Goal: Use online tool/utility: Utilize a website feature to perform a specific function

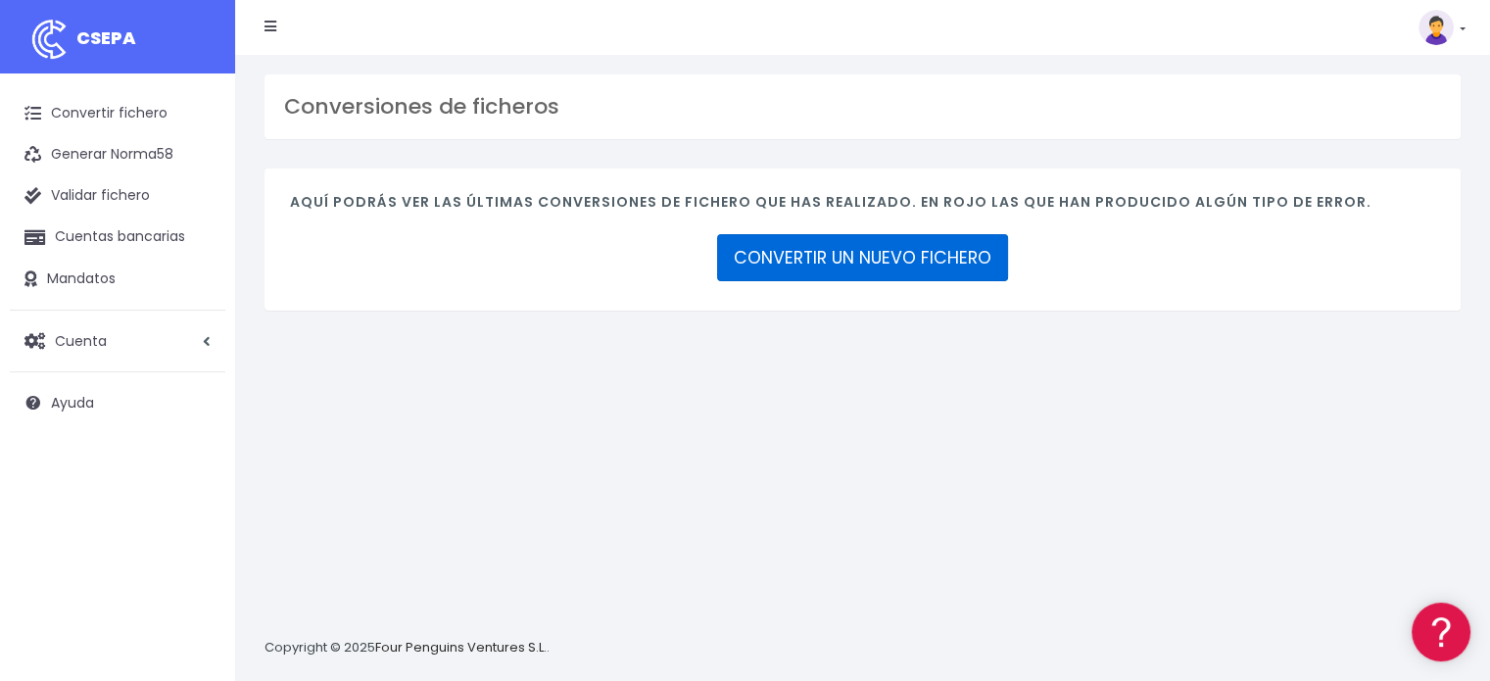
click at [939, 264] on link "CONVERTIR UN NUEVO FICHERO" at bounding box center [862, 257] width 291 height 47
click at [874, 254] on link "CONVERTIR UN NUEVO FICHERO" at bounding box center [862, 257] width 291 height 47
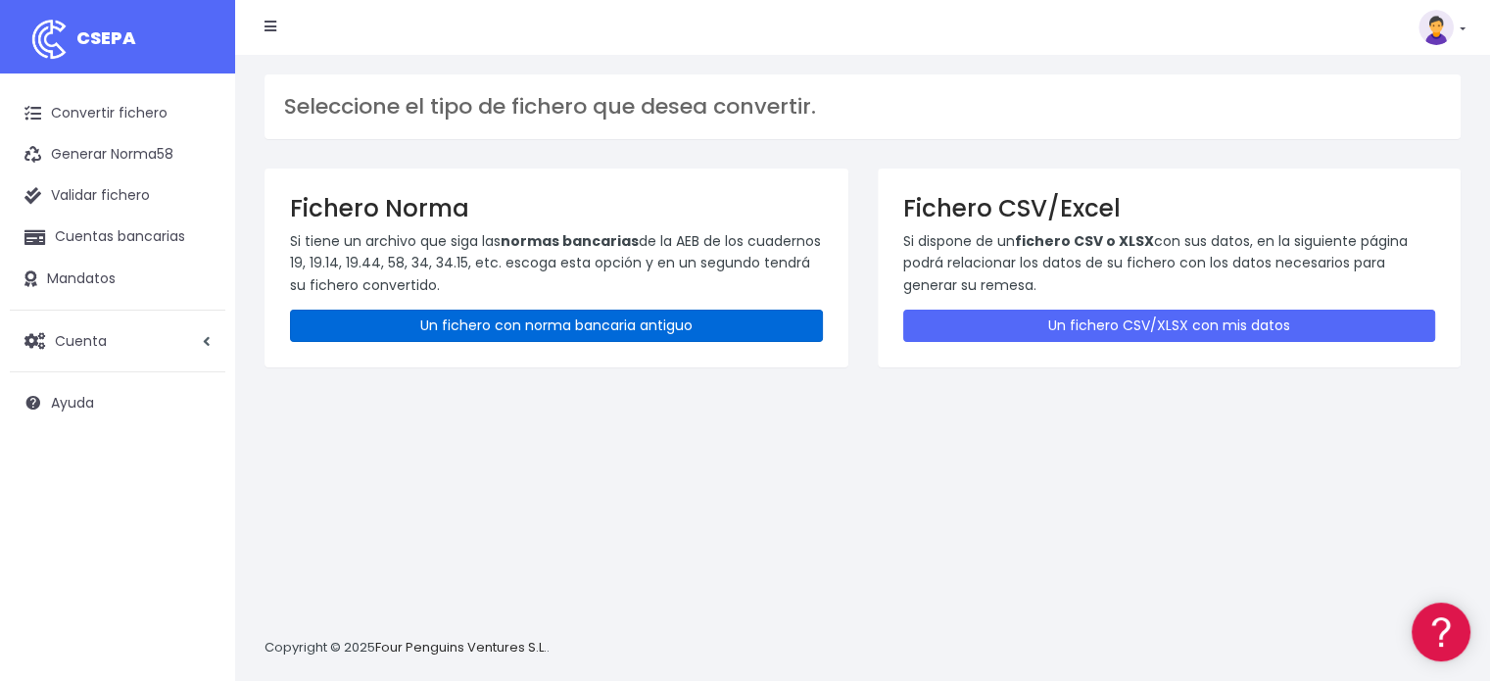
click at [584, 336] on link "Un fichero con norma bancaria antiguo" at bounding box center [556, 326] width 533 height 32
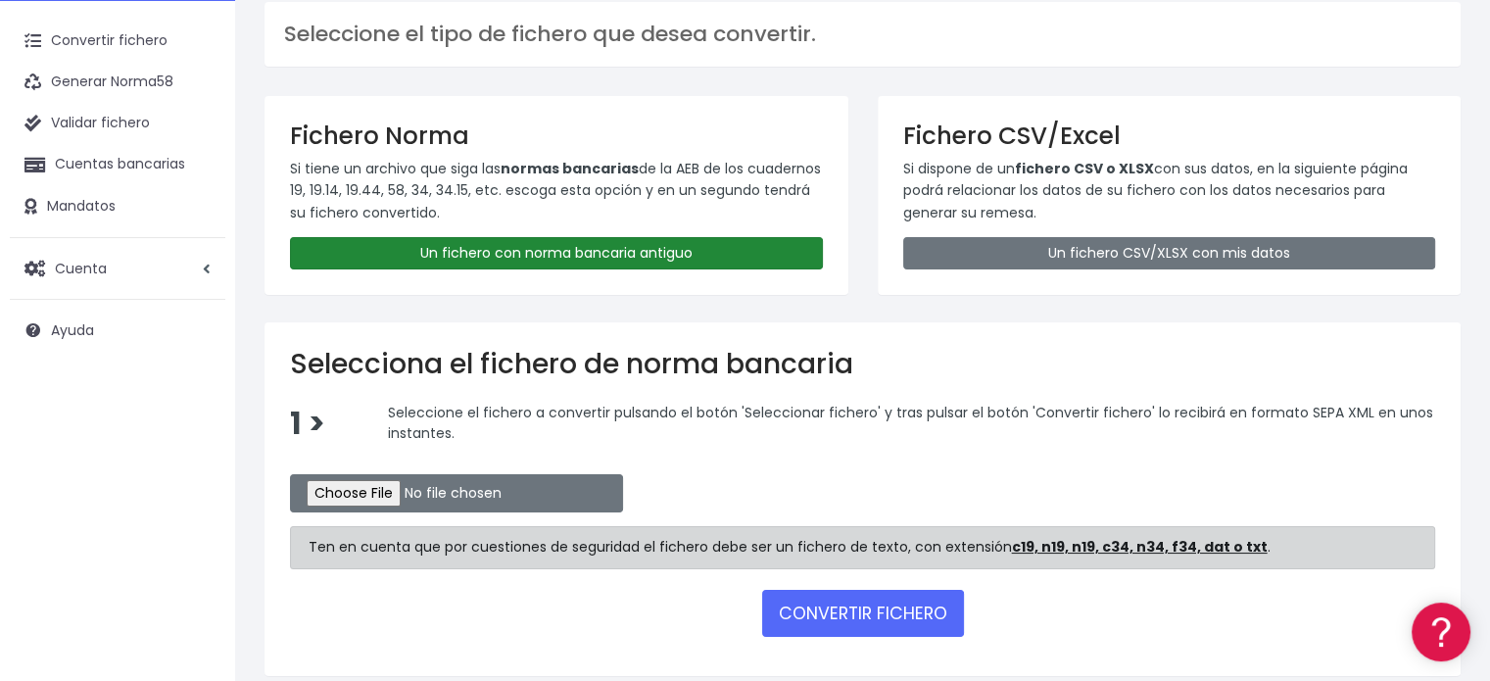
scroll to position [149, 0]
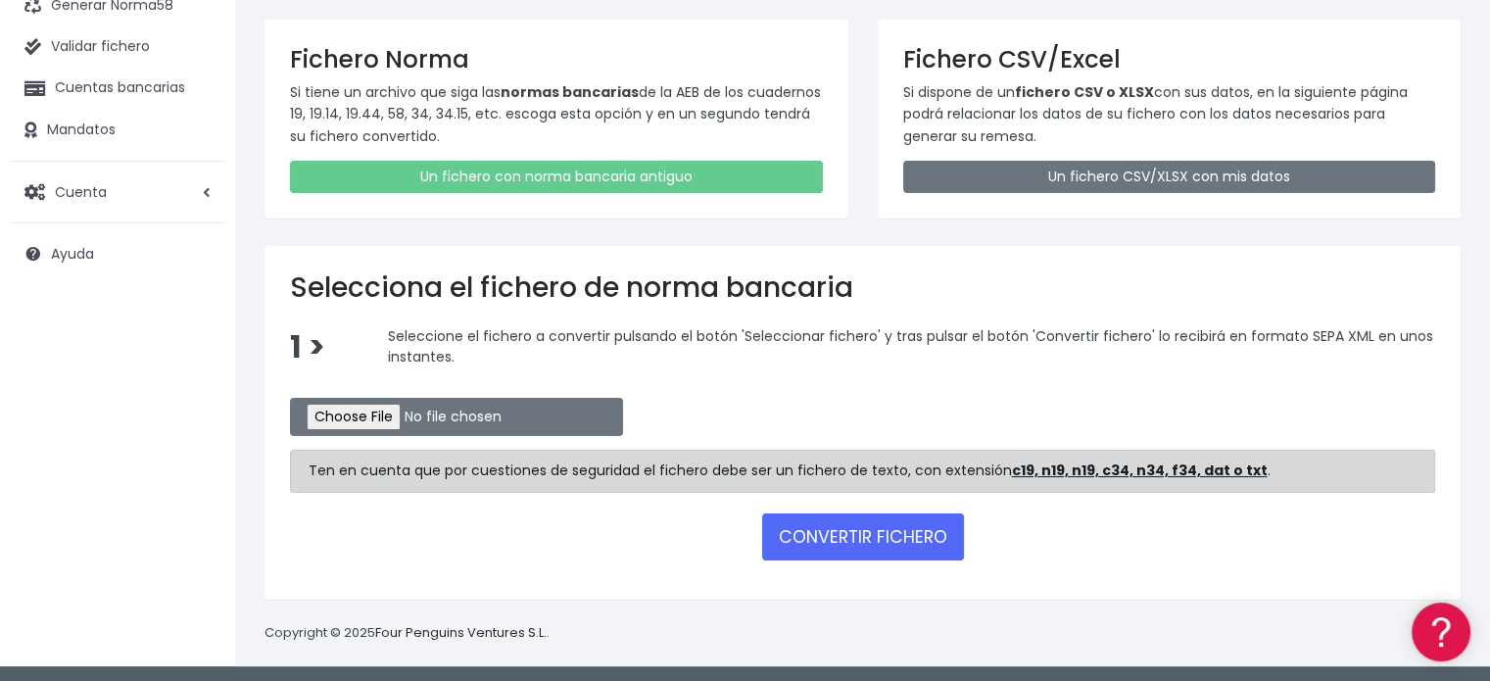
click at [360, 394] on div "1 > Seleccione el fichero a convertir pulsando el botón 'Seleccionar fichero' y…" at bounding box center [862, 361] width 1174 height 72
click at [362, 406] on input "file" at bounding box center [456, 417] width 333 height 38
type input "C:\fakepath\transferencias-2025-10-10.csv"
click at [885, 535] on button "CONVERTIR FICHERO" at bounding box center [863, 536] width 202 height 47
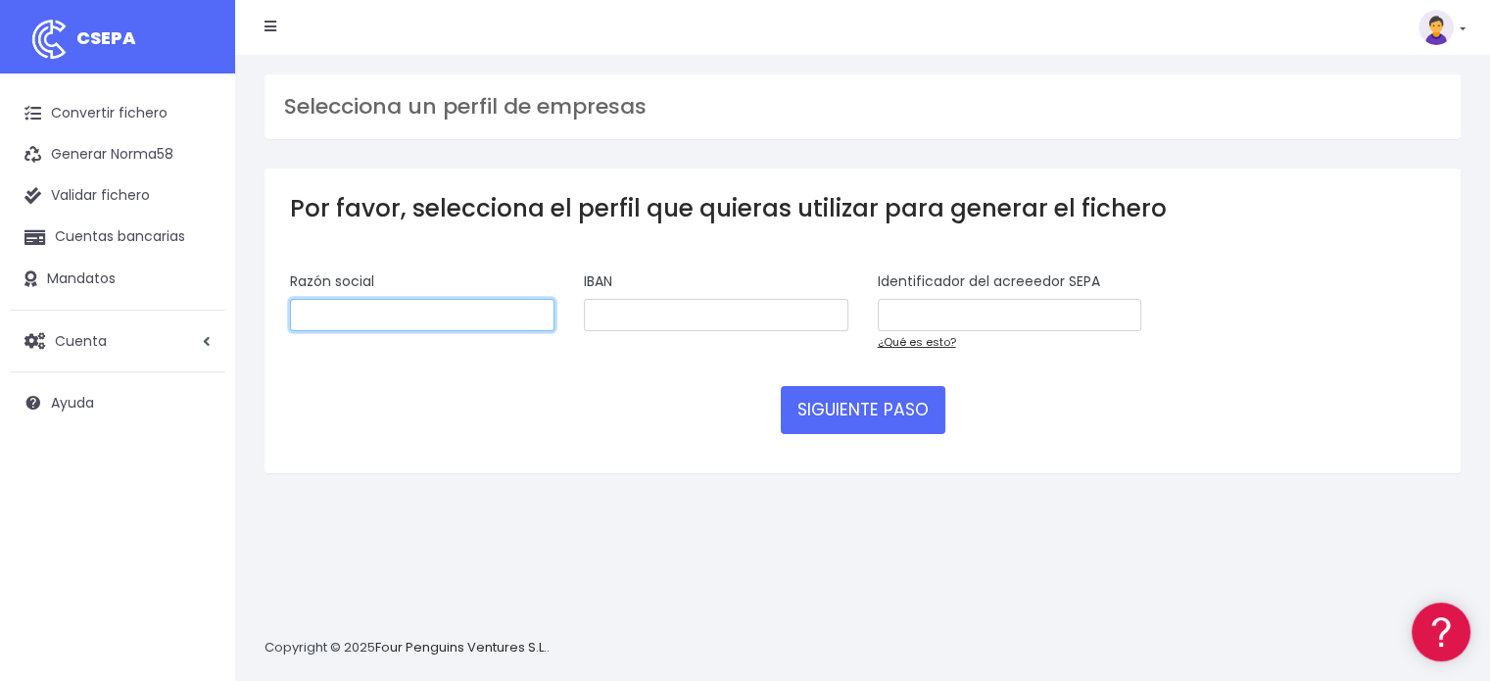
click at [452, 305] on input "text" at bounding box center [422, 315] width 264 height 33
click at [1448, 26] on img at bounding box center [1435, 27] width 35 height 35
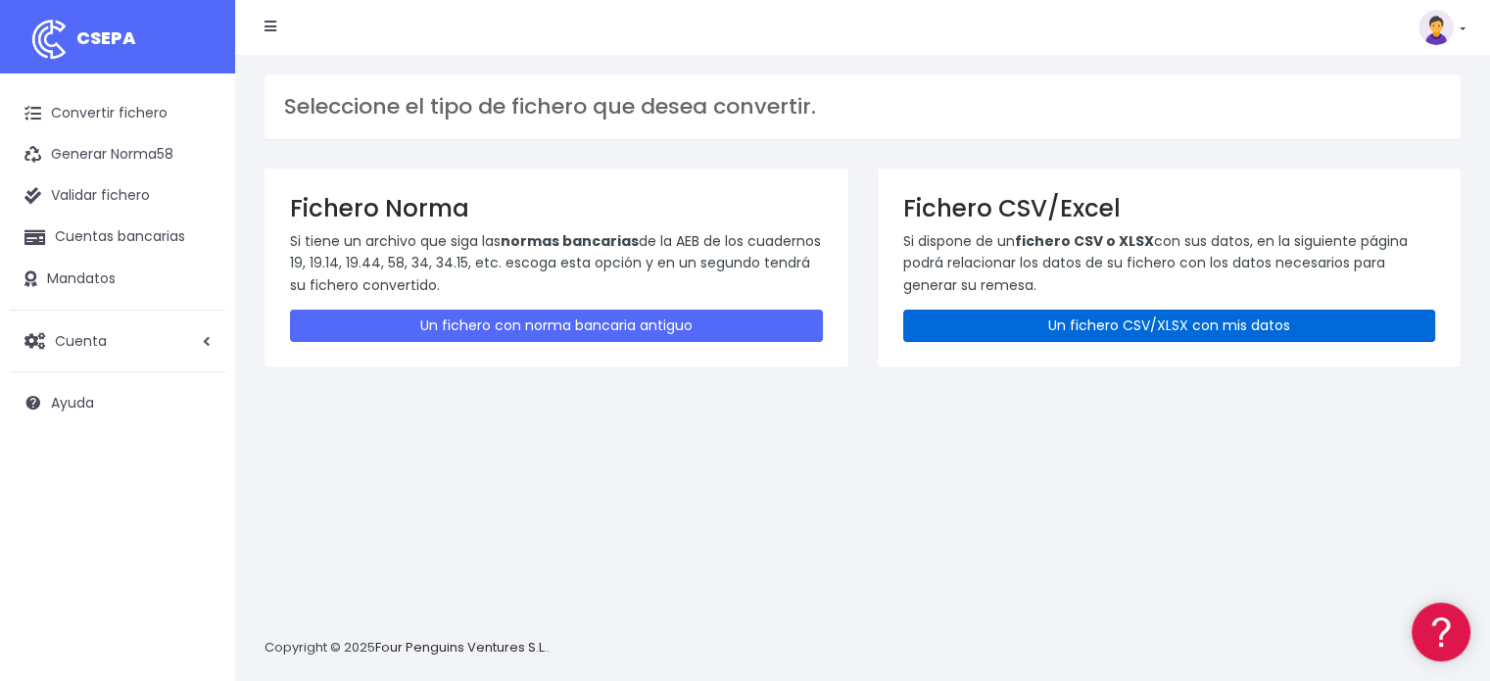
click at [1179, 329] on link "Un fichero CSV/XLSX con mis datos" at bounding box center [1169, 326] width 533 height 32
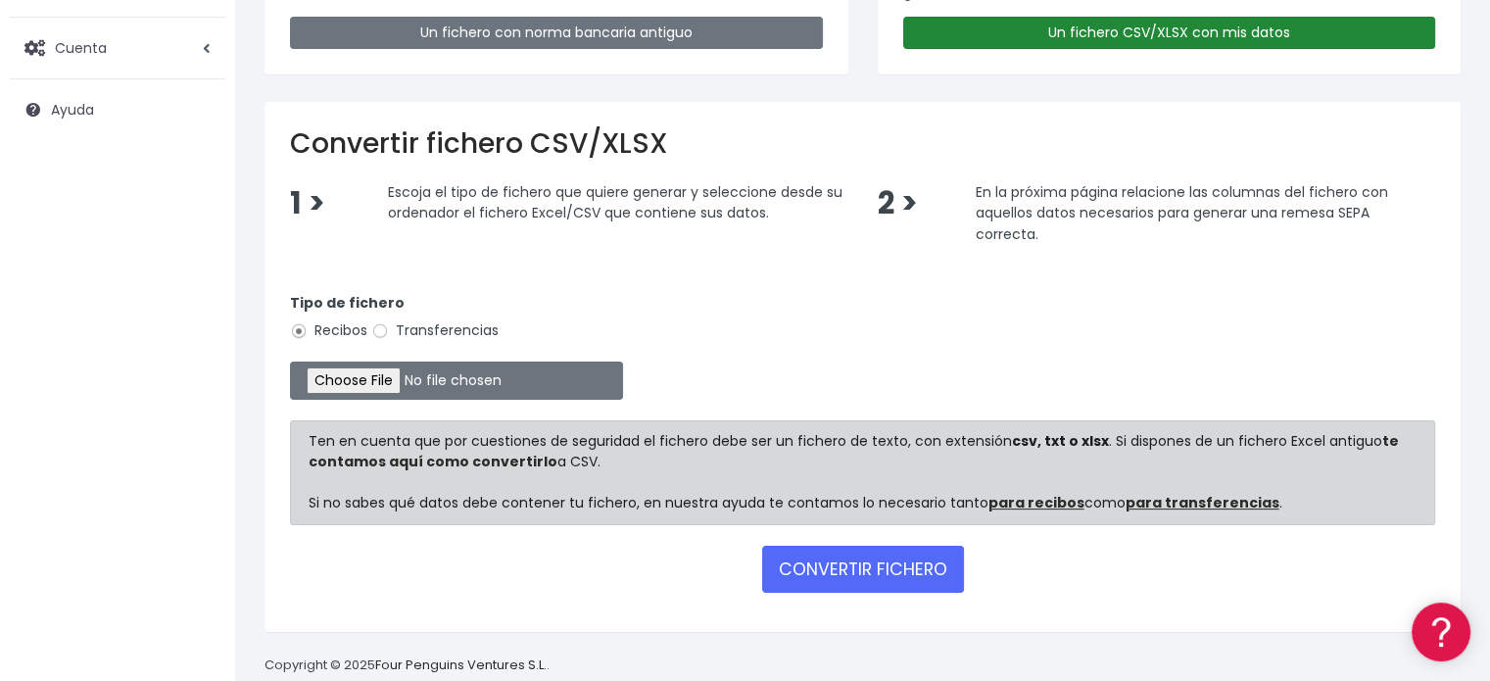
scroll to position [294, 0]
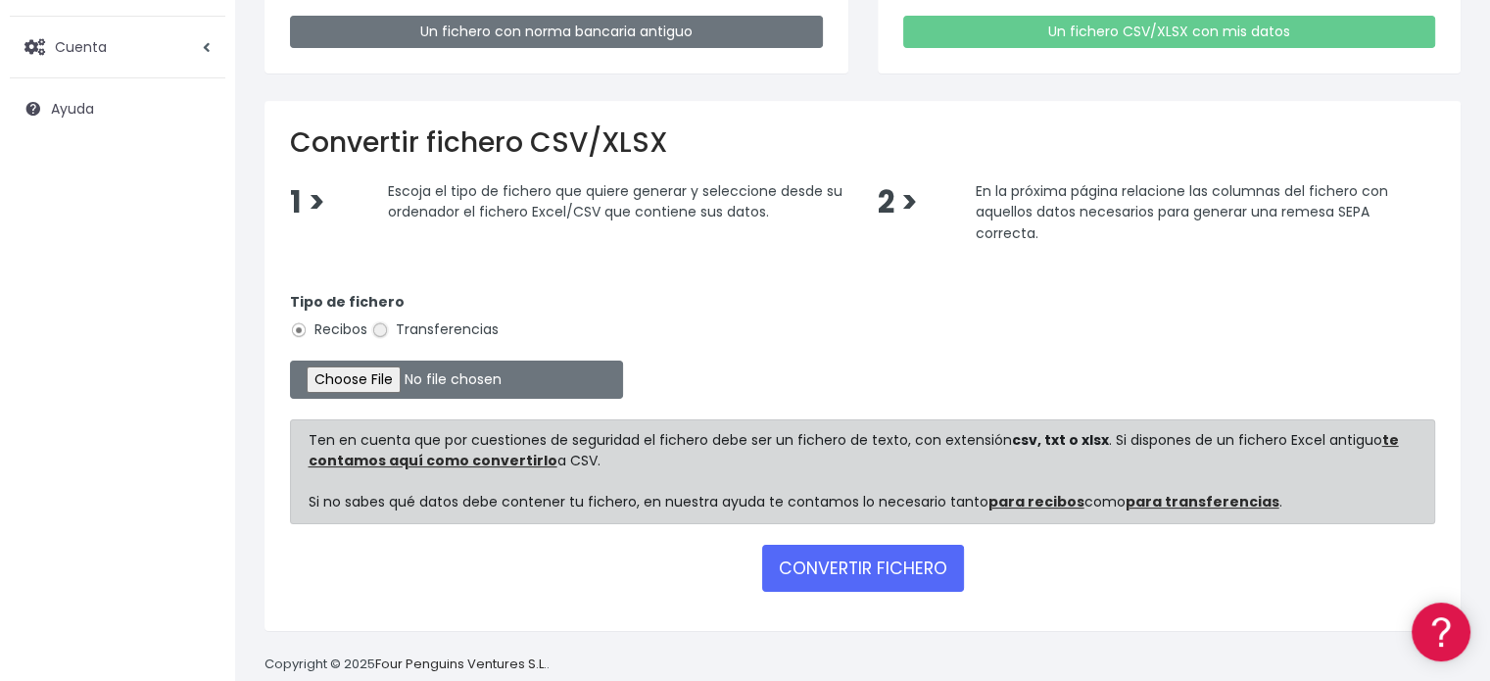
click at [379, 328] on input "Transferencias" at bounding box center [380, 330] width 18 height 18
radio input "true"
click at [379, 385] on input "file" at bounding box center [456, 379] width 333 height 38
type input "C:\fakepath\transferencias-2025-10-10.csv"
click at [885, 561] on button "CONVERTIR FICHERO" at bounding box center [863, 568] width 202 height 47
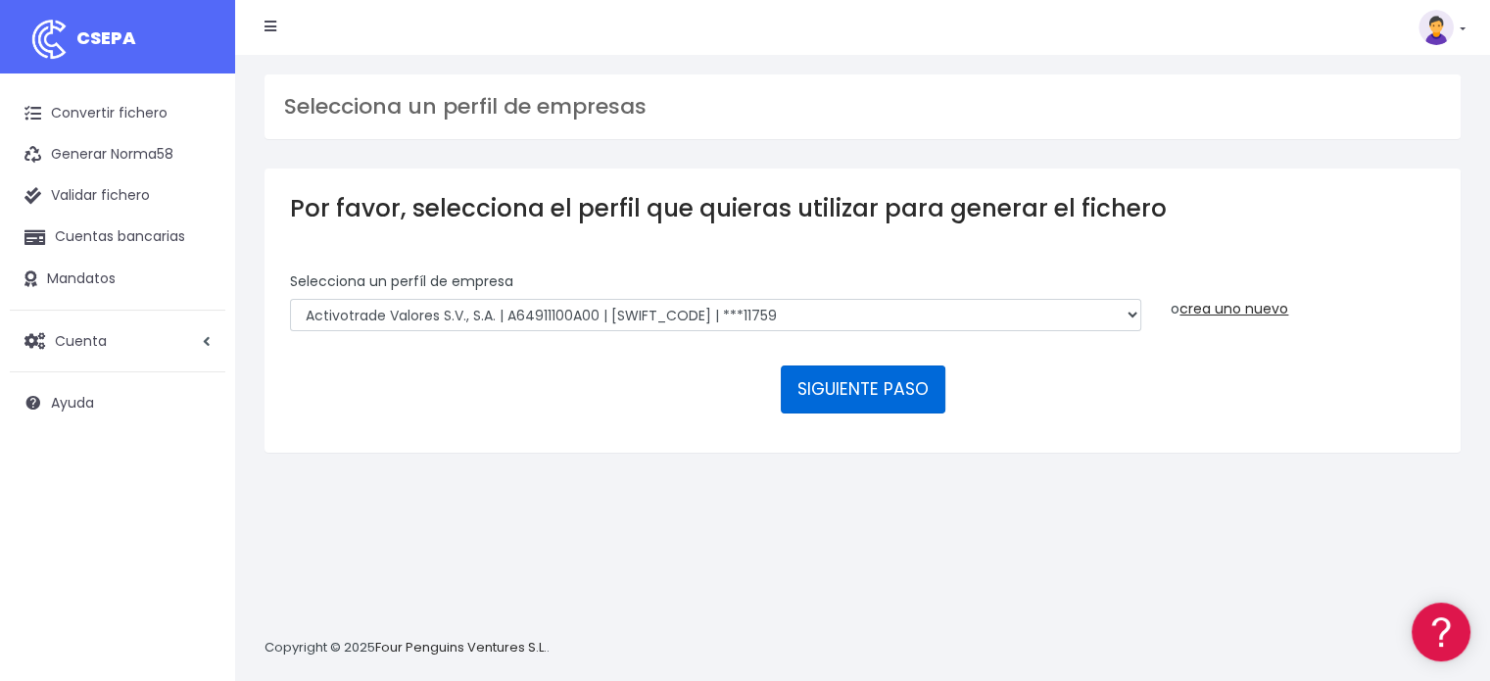
click at [874, 396] on button "SIGUIENTE PASO" at bounding box center [863, 388] width 165 height 47
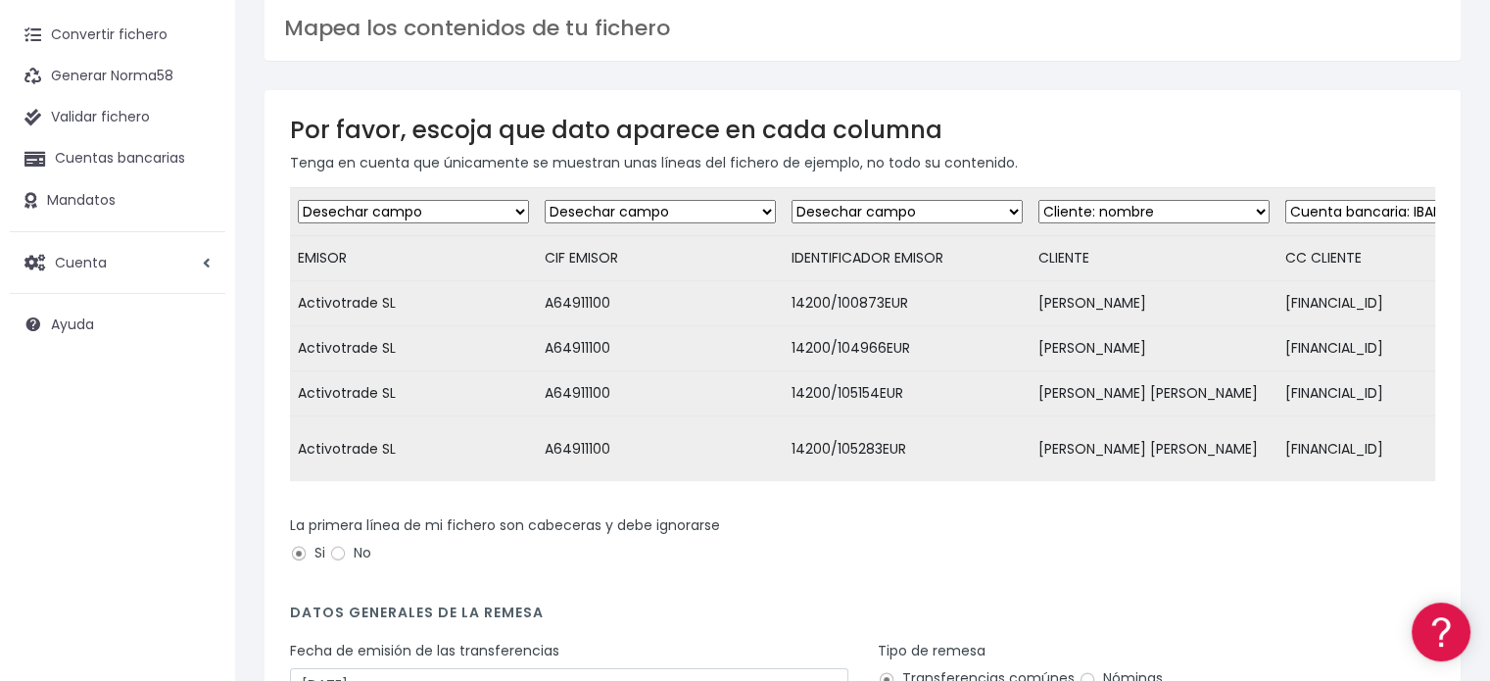
scroll to position [196, 0]
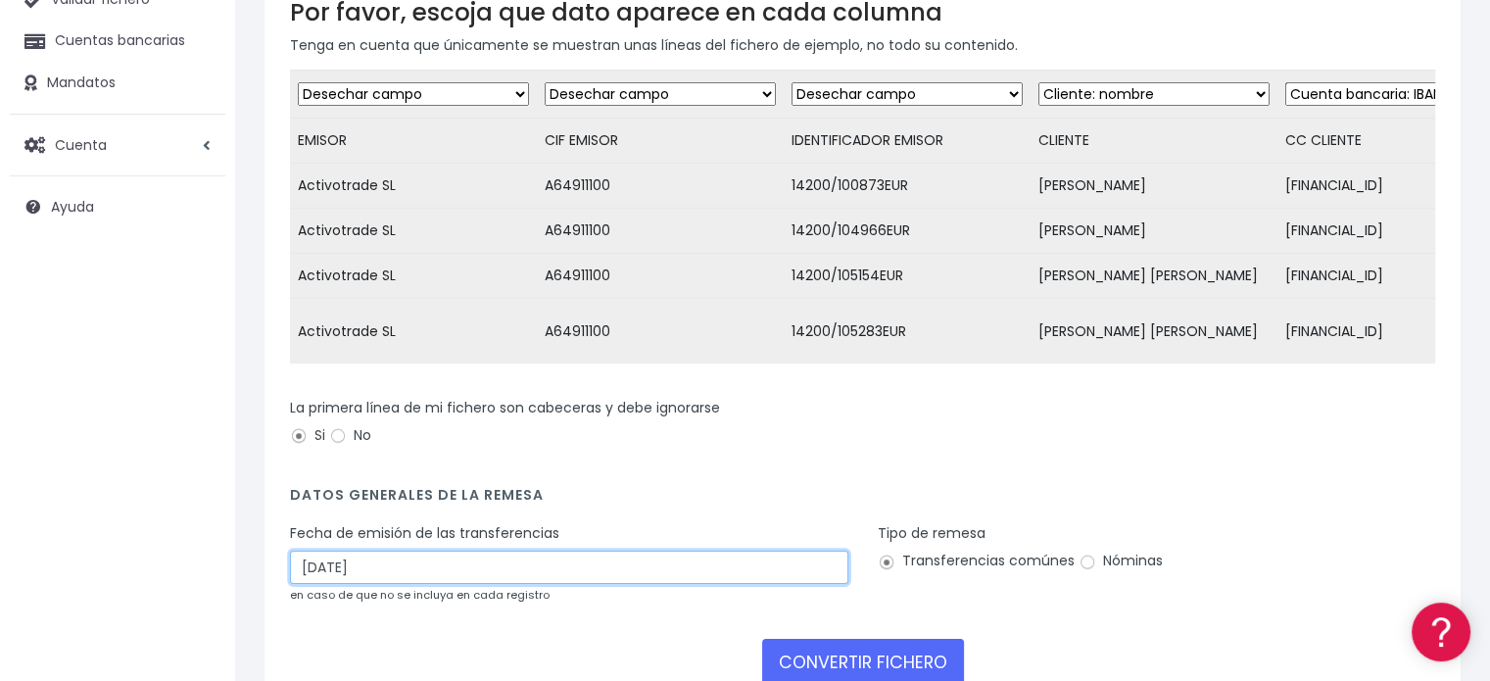
click at [372, 579] on input "15/10/2025" at bounding box center [569, 567] width 558 height 33
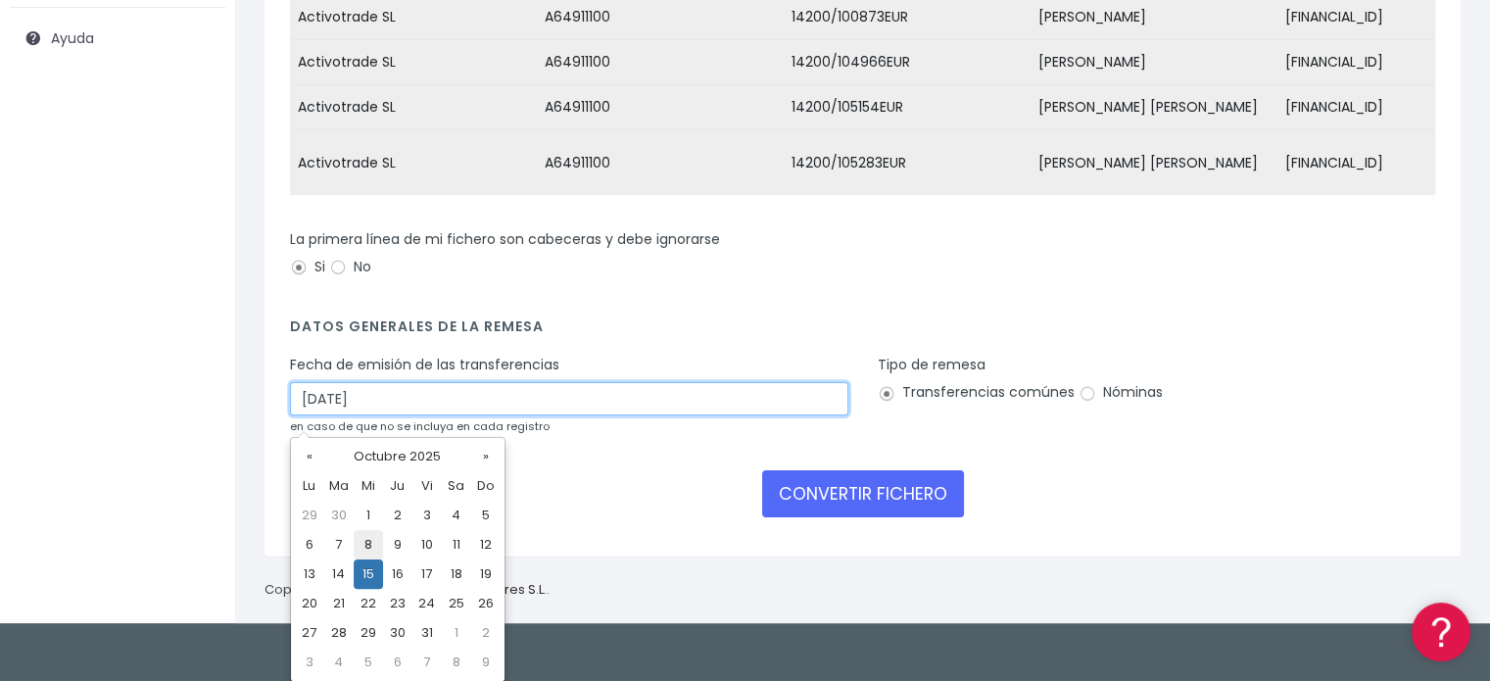
scroll to position [364, 0]
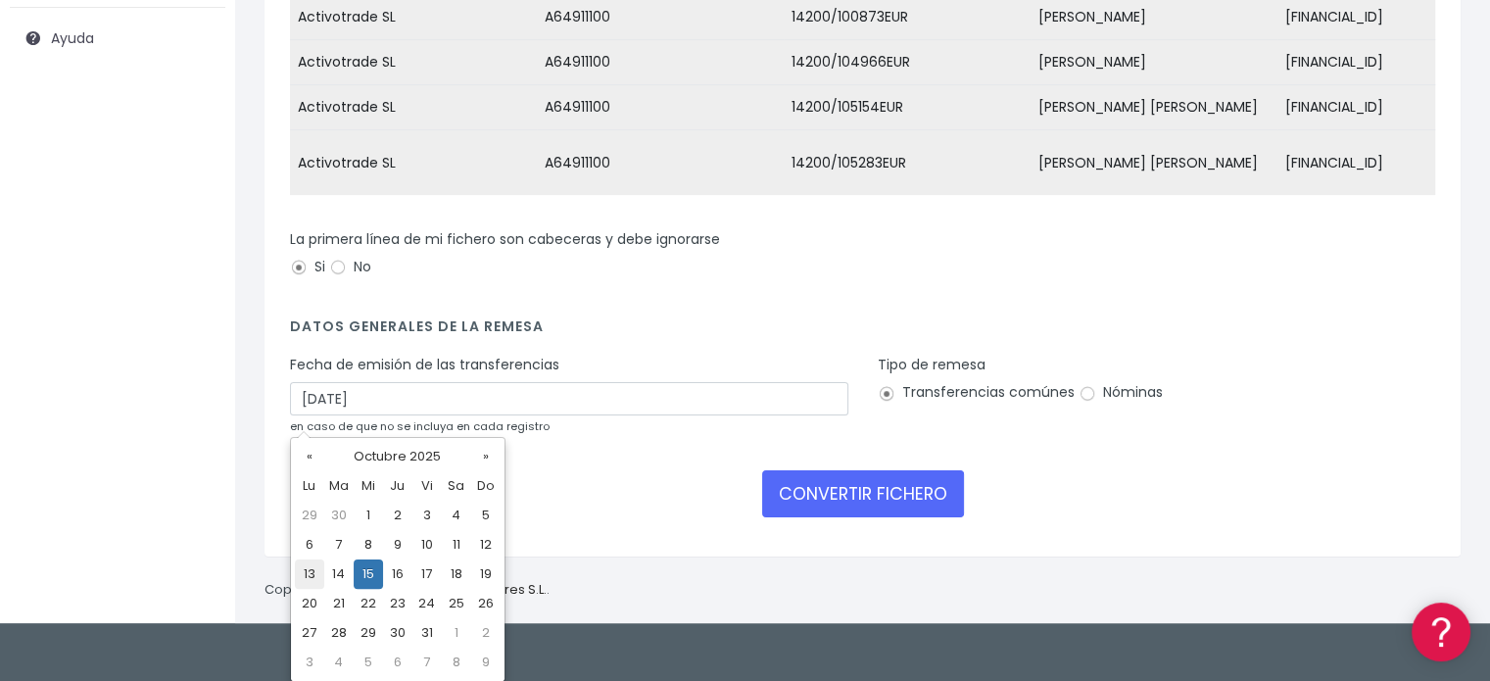
click at [309, 577] on td "13" at bounding box center [309, 573] width 29 height 29
type input "13/10/2025"
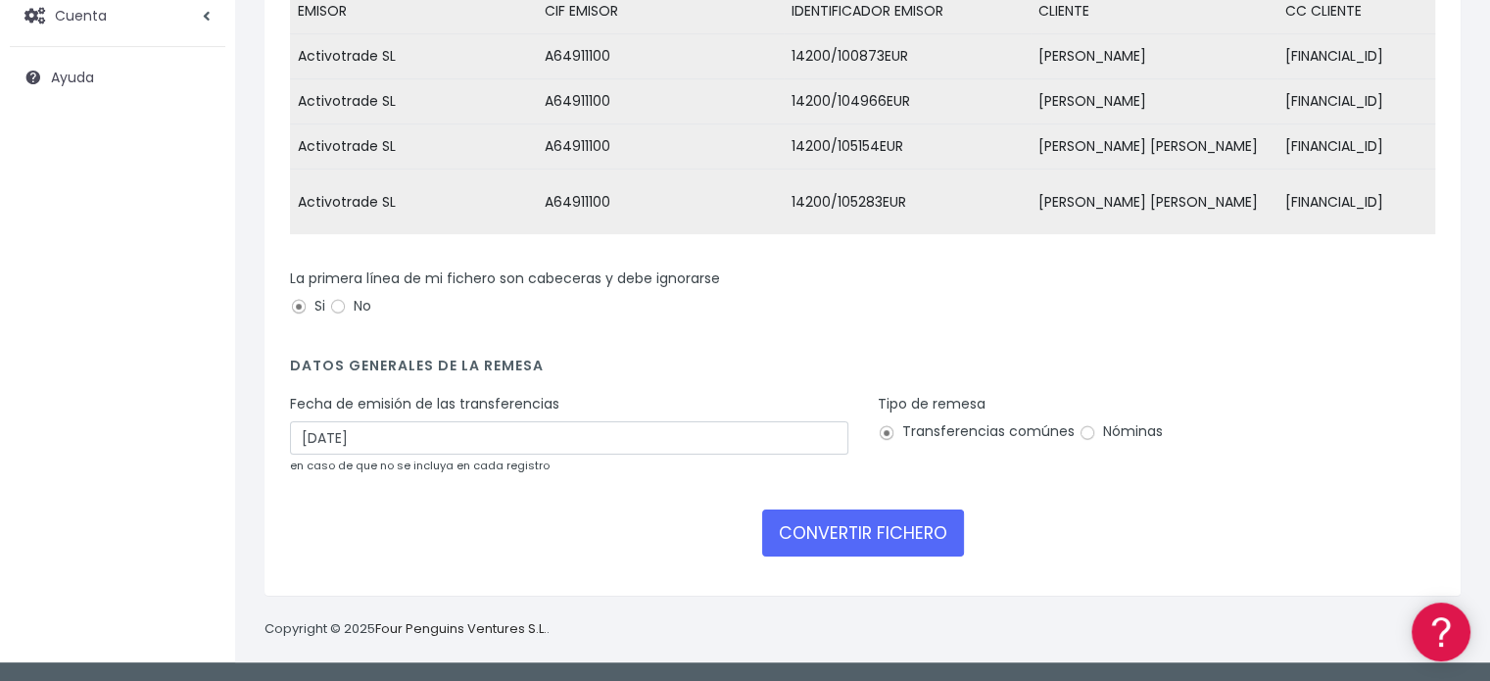
scroll to position [337, 0]
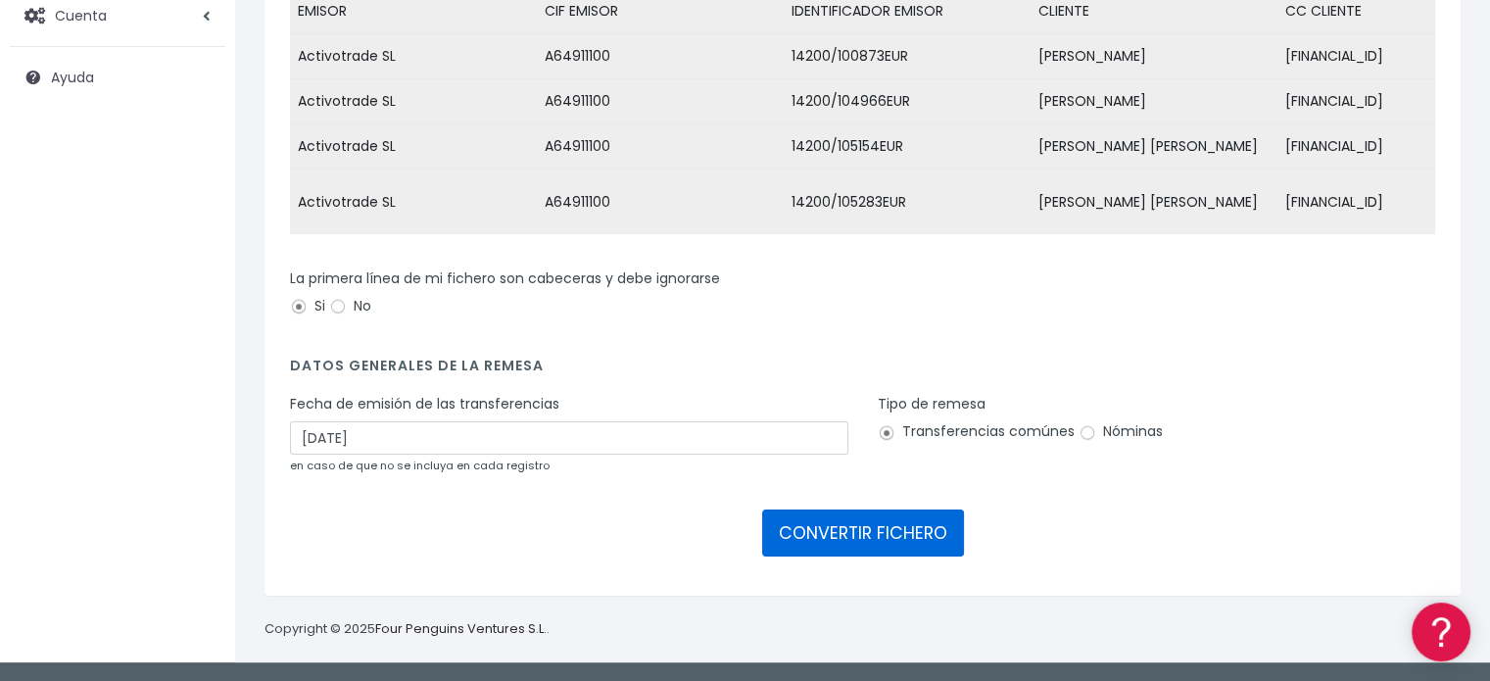
click at [815, 540] on button "CONVERTIR FICHERO" at bounding box center [863, 532] width 202 height 47
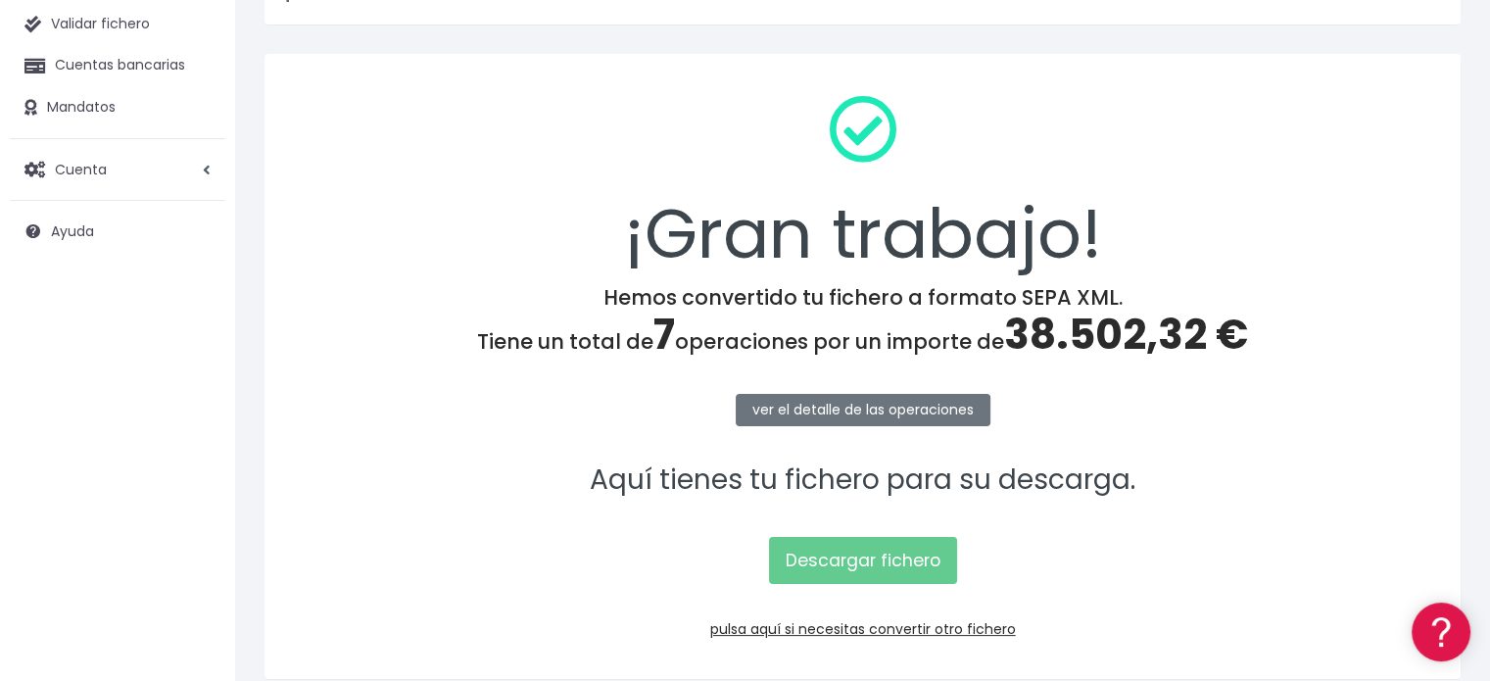
scroll to position [254, 0]
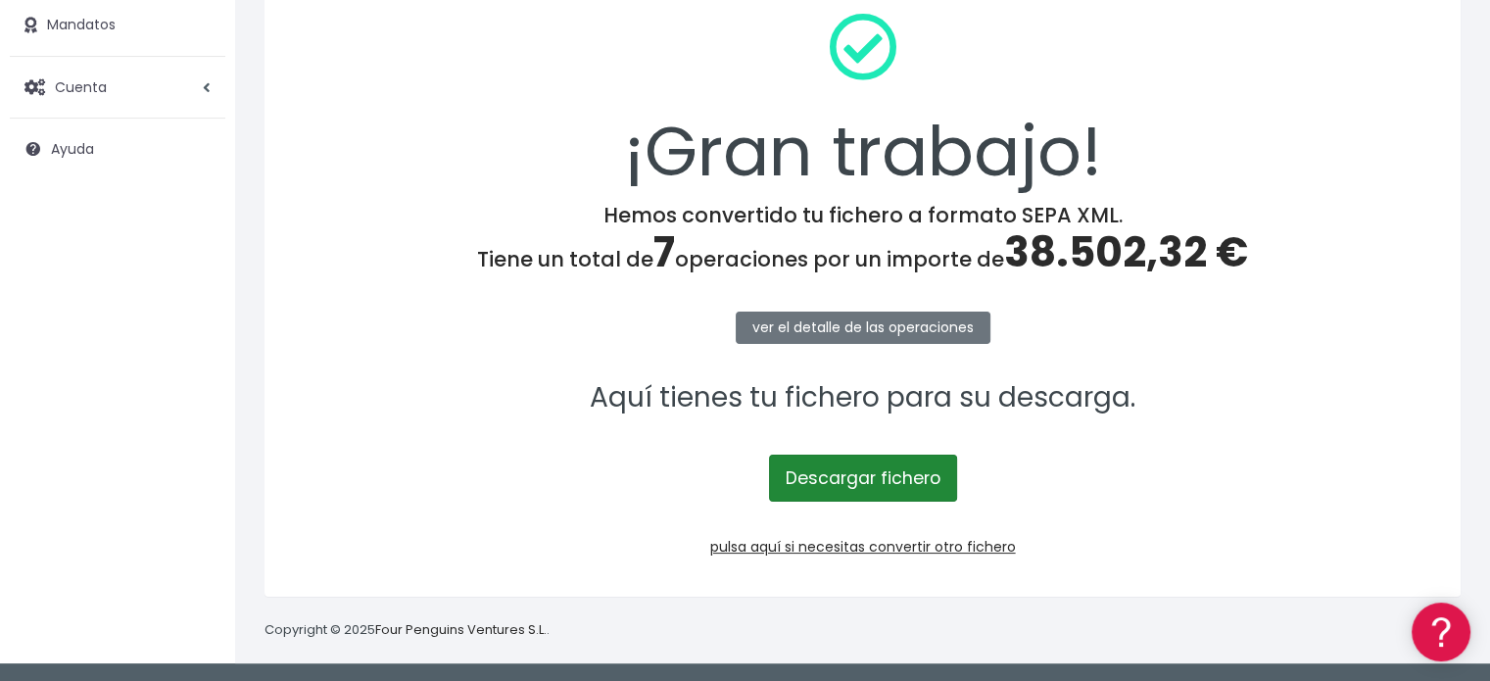
click at [841, 481] on link "Descargar fichero" at bounding box center [863, 478] width 188 height 47
